Goal: Task Accomplishment & Management: Manage account settings

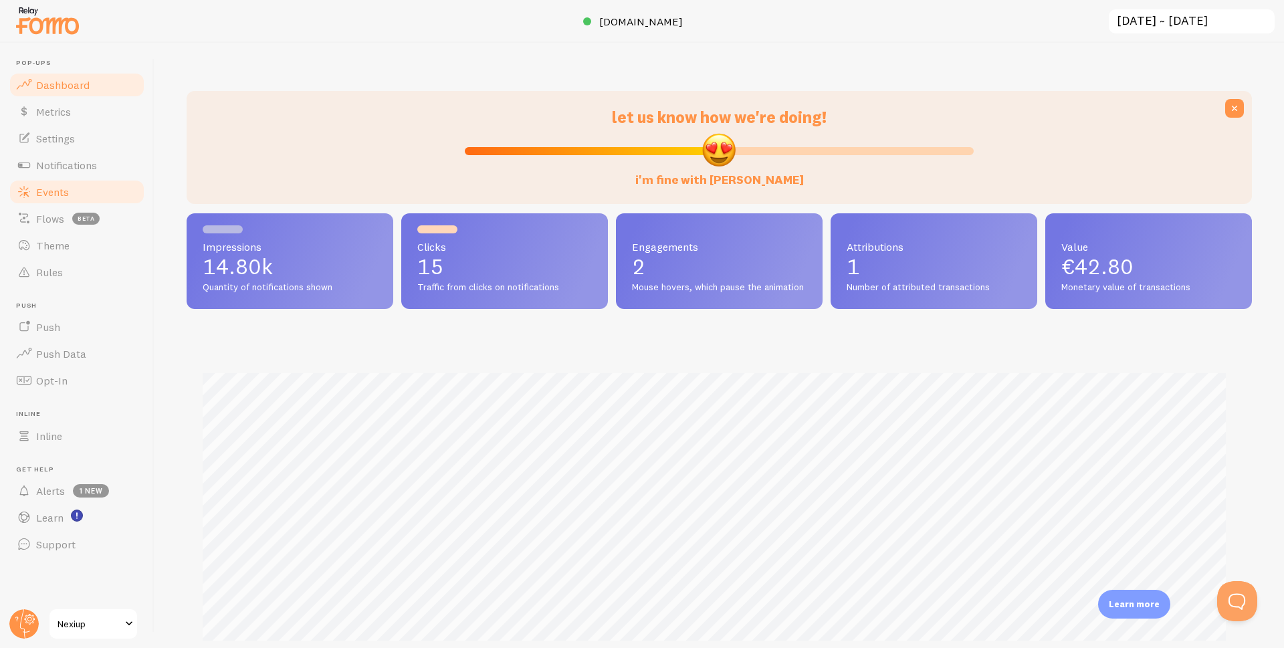
click at [60, 190] on span "Events" at bounding box center [52, 191] width 33 height 13
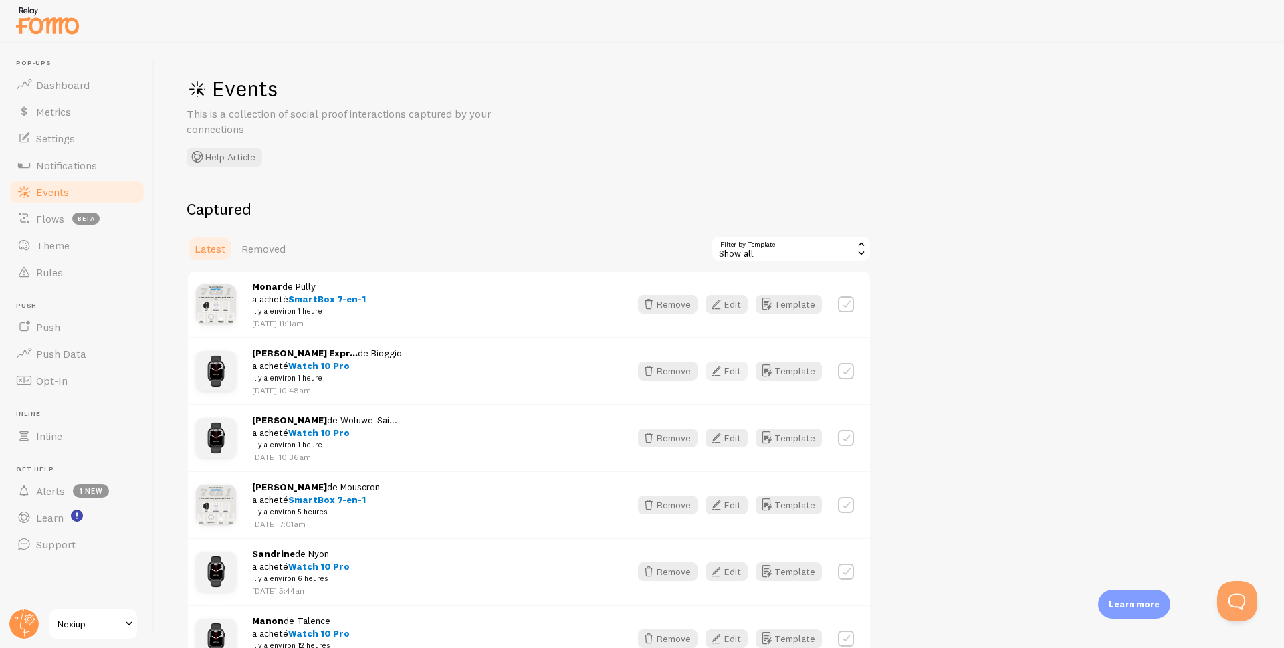
click at [720, 370] on icon "button" at bounding box center [716, 371] width 16 height 16
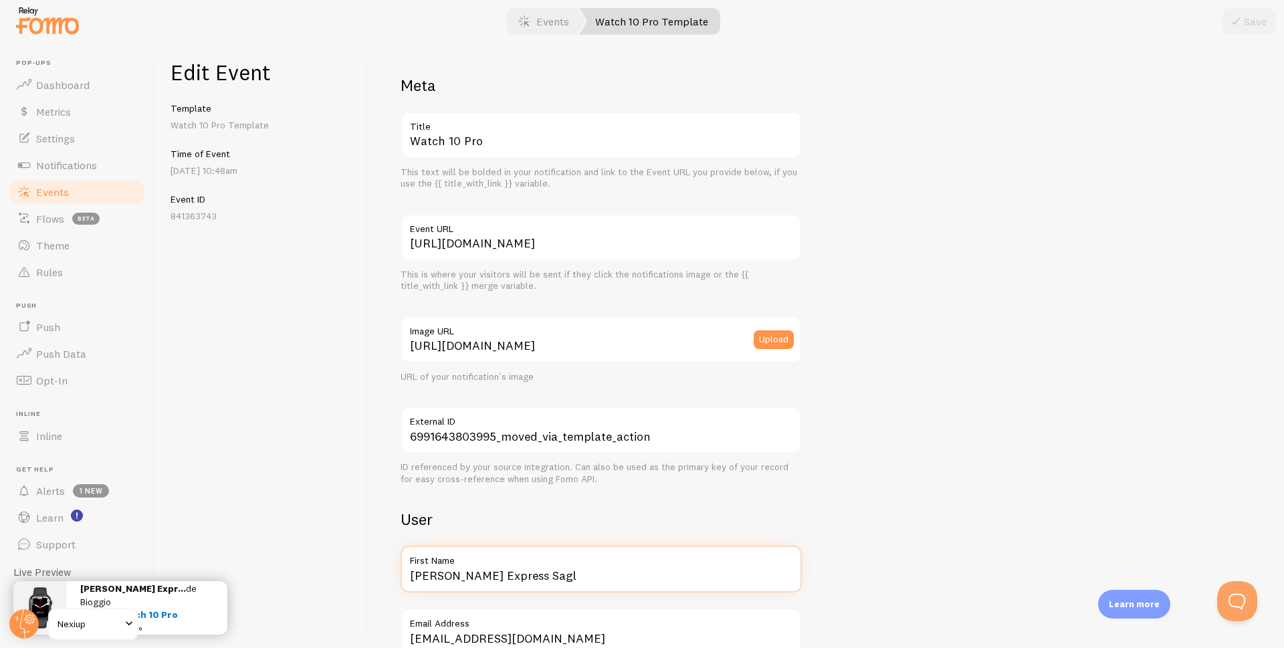
drag, startPoint x: 569, startPoint y: 576, endPoint x: 370, endPoint y: 588, distance: 199.0
click at [370, 588] on div "Meta Watch 10 Pro Title This text will be bolded in your notification and link …" at bounding box center [826, 345] width 916 height 605
type input "Sofiane"
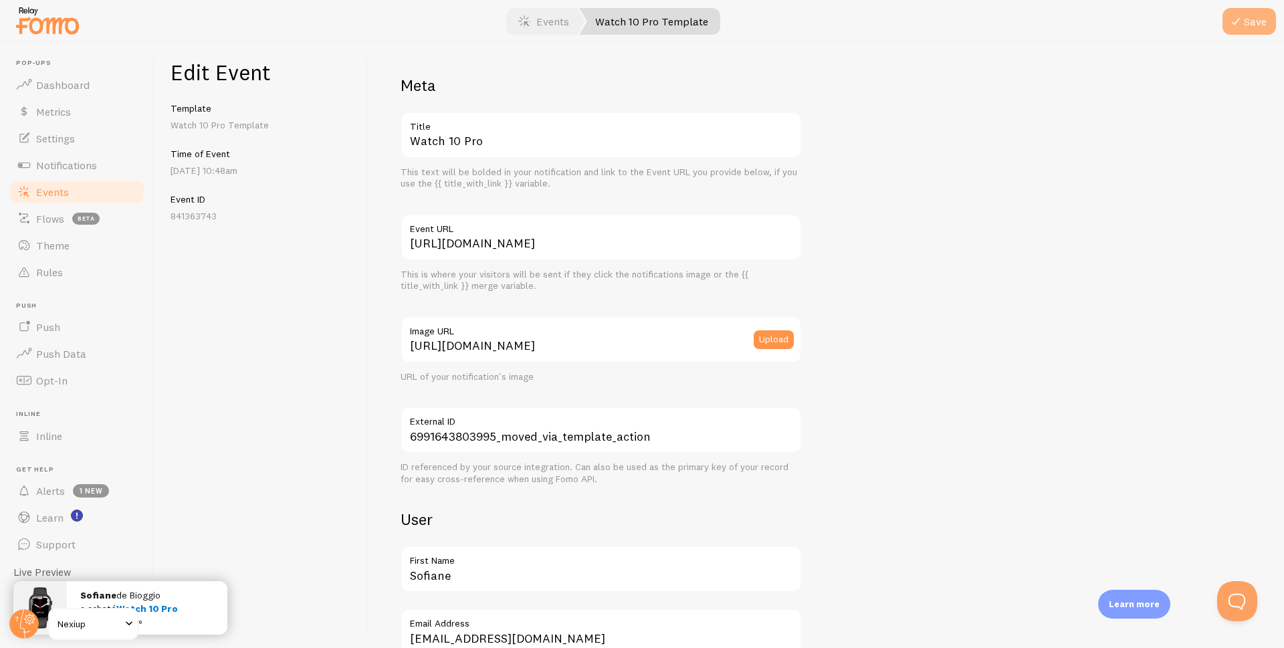
click at [1242, 22] on icon "submit" at bounding box center [1236, 21] width 16 height 16
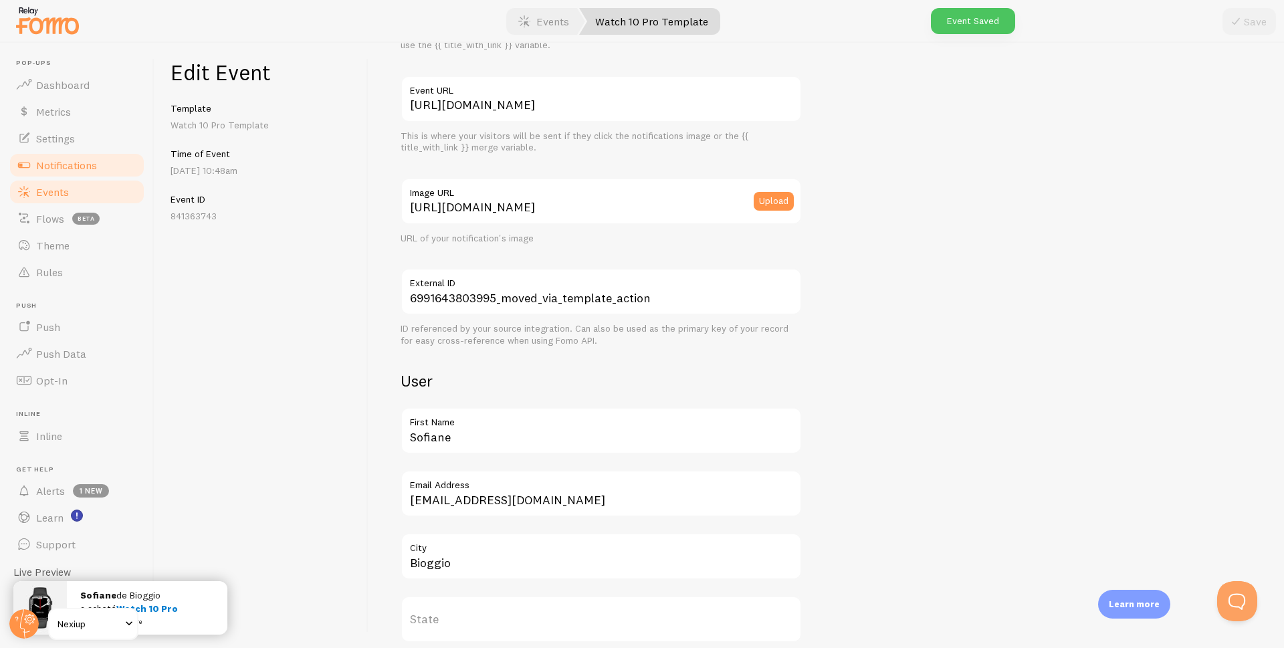
scroll to position [134, 0]
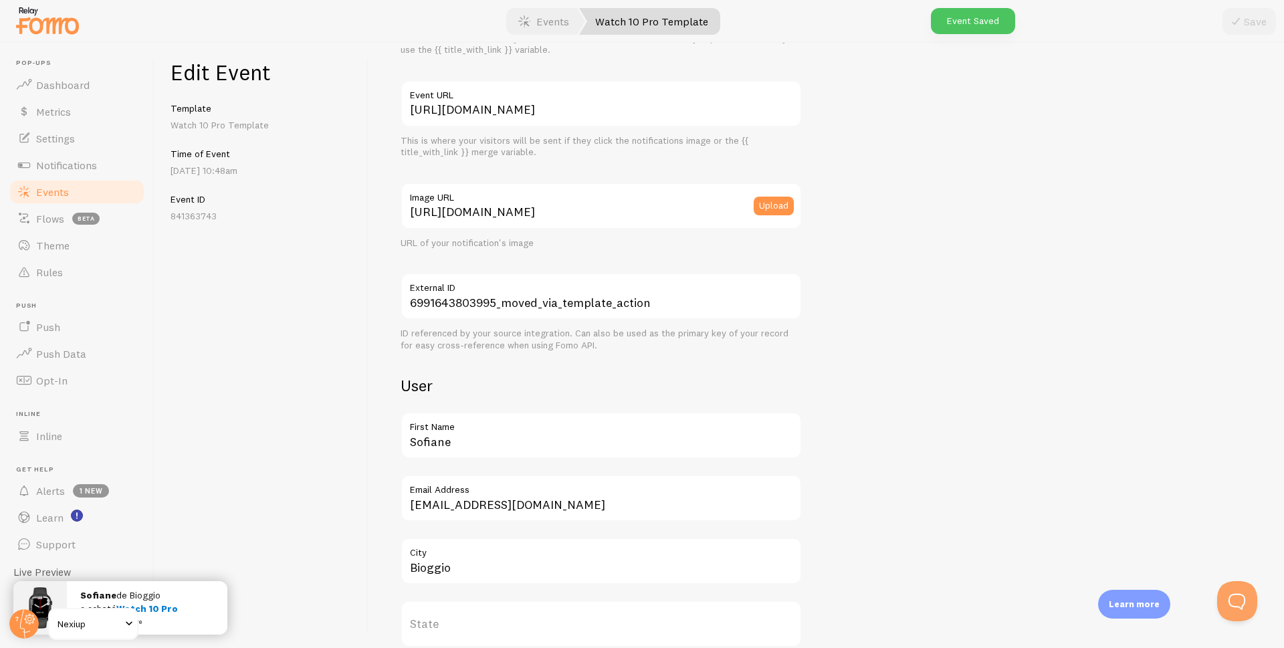
click at [36, 198] on span "Events" at bounding box center [52, 191] width 33 height 13
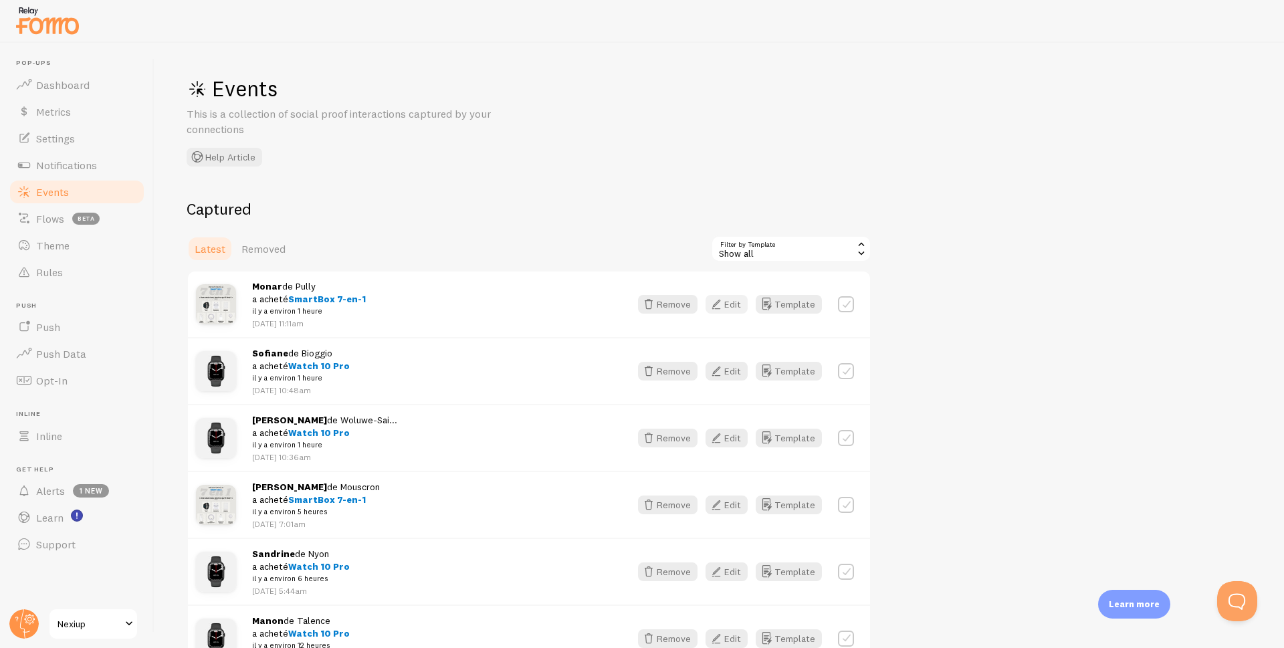
click at [732, 303] on button "Edit" at bounding box center [727, 304] width 42 height 19
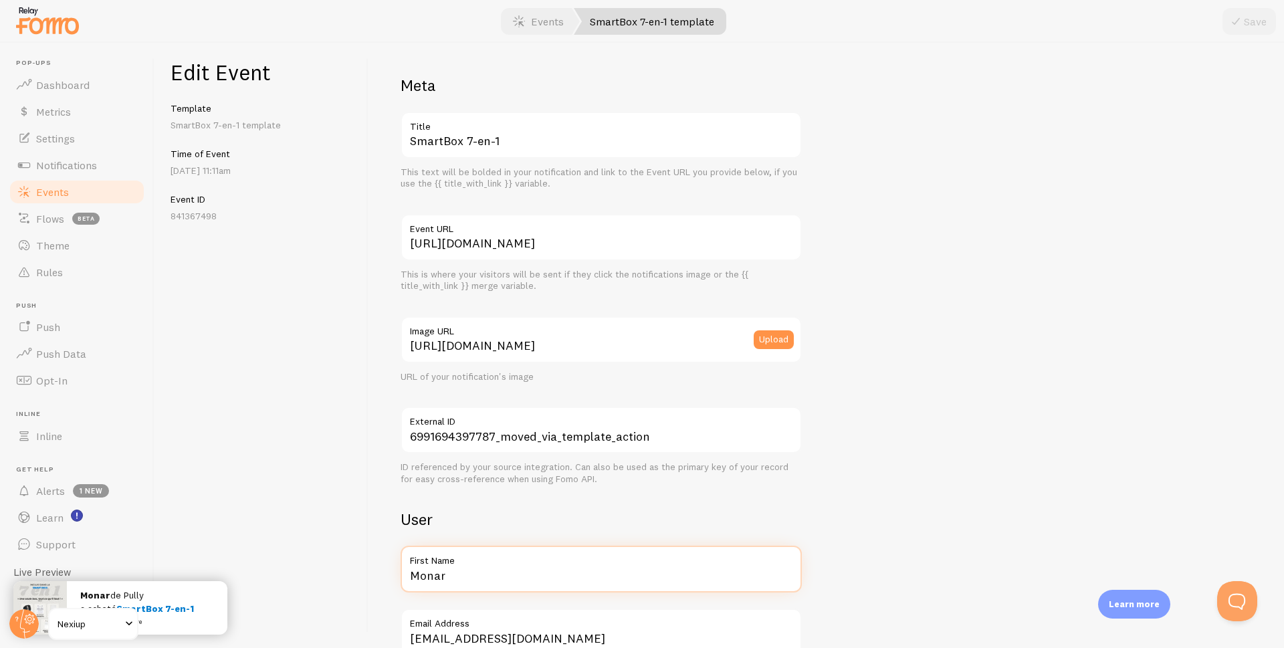
drag, startPoint x: 484, startPoint y: 577, endPoint x: 367, endPoint y: 585, distance: 117.3
click at [367, 585] on div "Edit Event Template SmartBox 7-en-1 template Time of Event [DATE] 11:11am Event…" at bounding box center [719, 345] width 1130 height 605
type input "Manon"
click at [1245, 19] on button "Save" at bounding box center [1248, 21] width 53 height 27
click at [56, 193] on span "Events" at bounding box center [52, 191] width 33 height 13
